Goal: Transaction & Acquisition: Purchase product/service

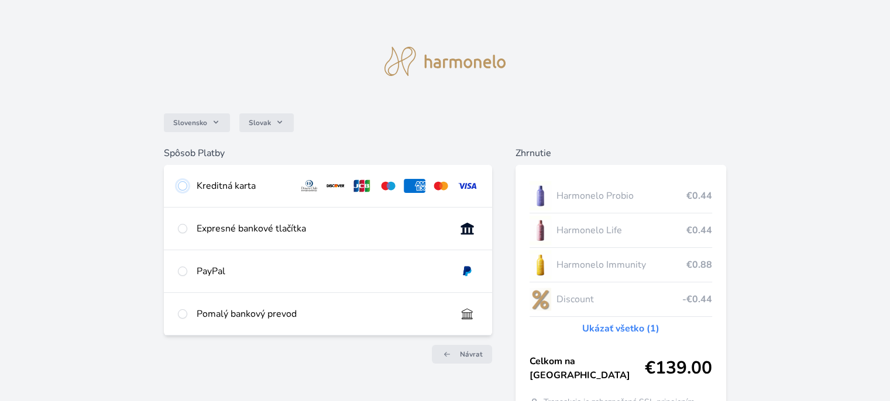
click at [184, 187] on input "radio" at bounding box center [182, 185] width 9 height 9
radio input "true"
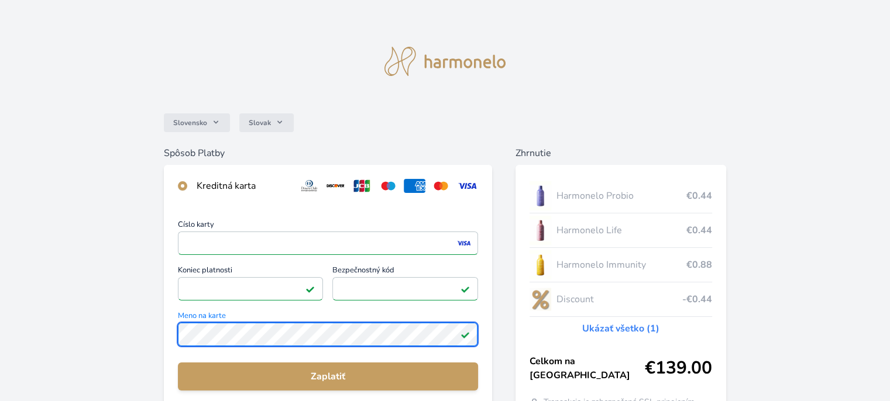
click at [91, 355] on div "Slovensko Slovak Spôsob Platby Kreditná karta Číslo karty <p>Your browser does …" at bounding box center [445, 304] width 890 height 608
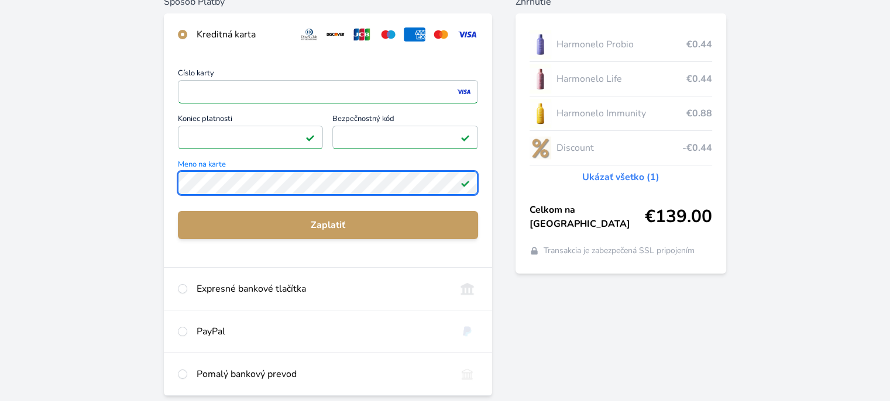
scroll to position [153, 0]
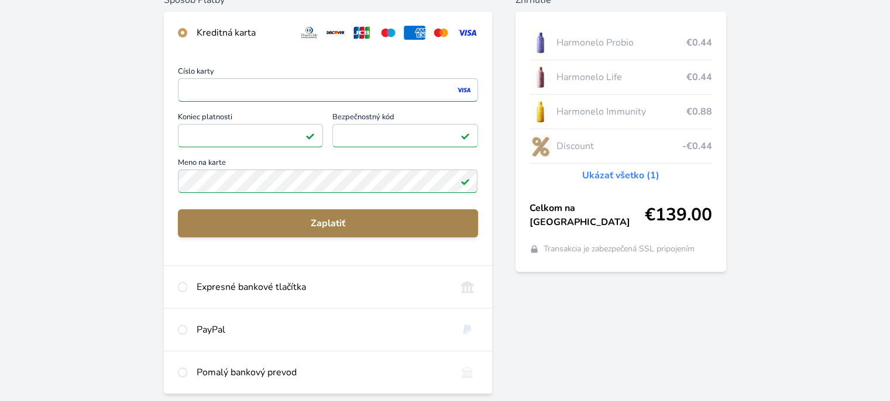
click at [312, 231] on button "Zaplatiť" at bounding box center [327, 223] width 299 height 28
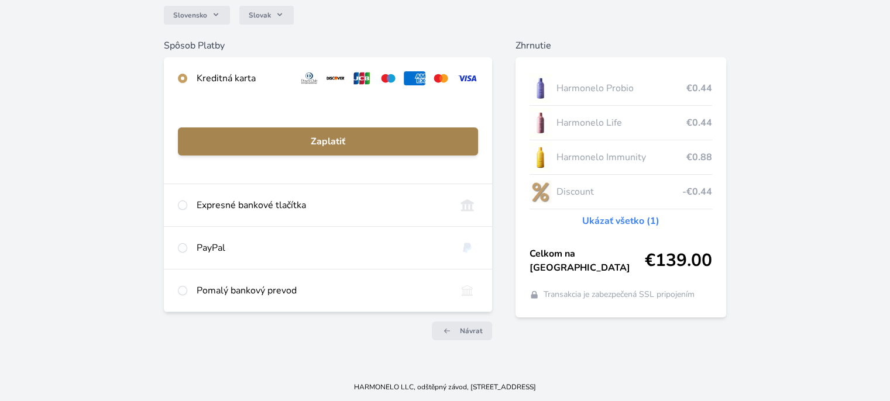
scroll to position [108, 0]
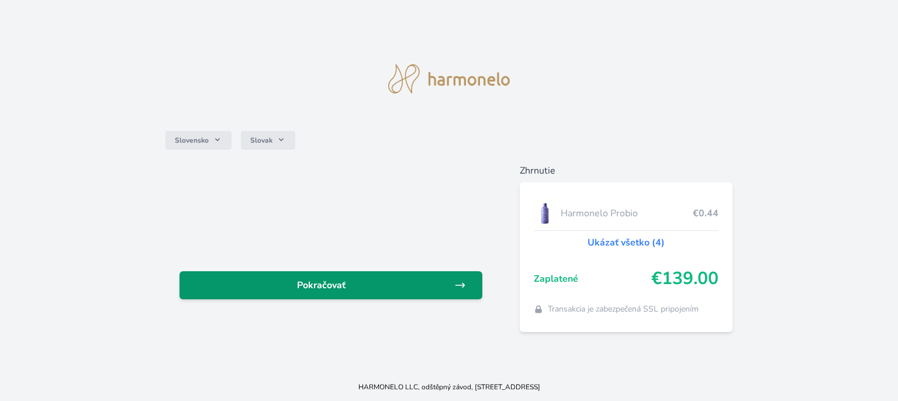
click at [416, 288] on span "Pokračovať" at bounding box center [322, 285] width 266 height 14
